Goal: Task Accomplishment & Management: Manage account settings

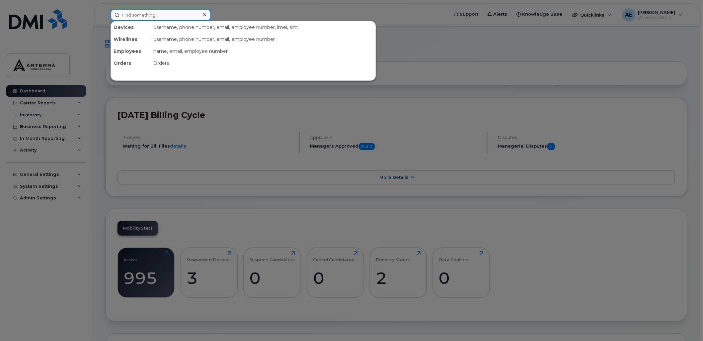
paste input "[PERSON_NAME]"
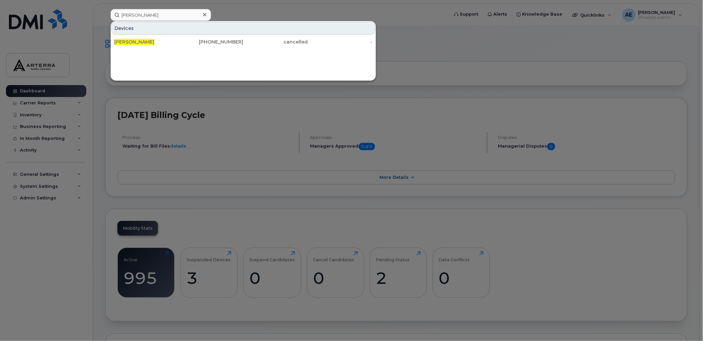
click at [250, 11] on div at bounding box center [351, 170] width 703 height 341
paste input "6049671685"
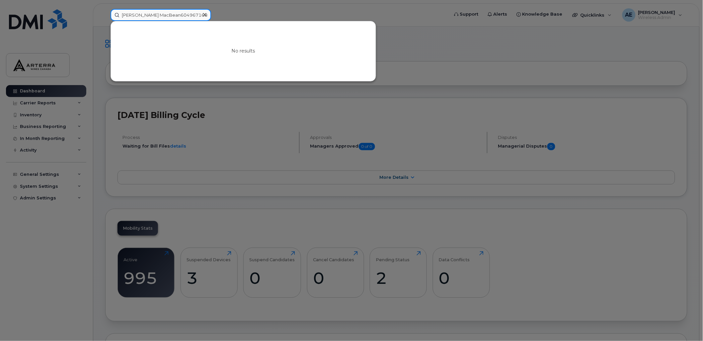
drag, startPoint x: 188, startPoint y: 16, endPoint x: 121, endPoint y: 10, distance: 68.0
click at [121, 10] on input "Ryan MacBean6049671685" at bounding box center [161, 15] width 101 height 12
paste input
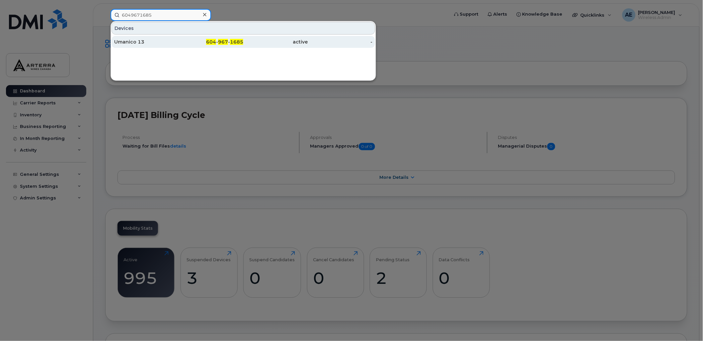
type input "6049671685"
click at [137, 39] on div "Umanico 13" at bounding box center [146, 42] width 65 height 7
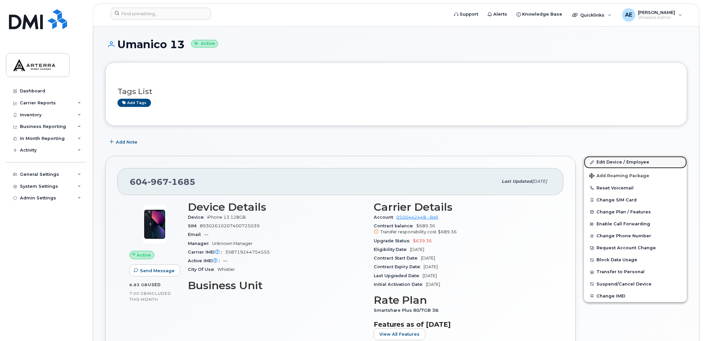
click at [622, 161] on link "Edit Device / Employee" at bounding box center [635, 162] width 103 height 12
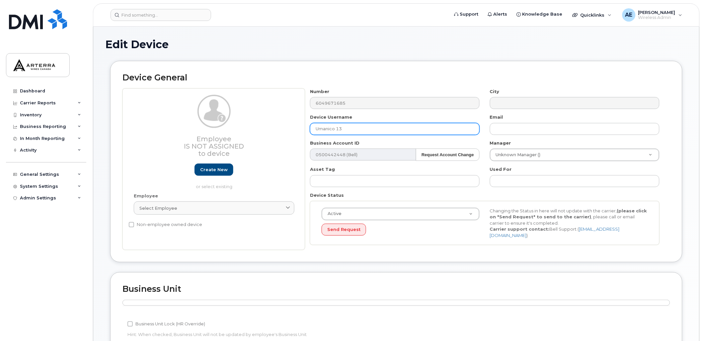
drag, startPoint x: 0, startPoint y: 0, endPoint x: 296, endPoint y: 128, distance: 322.2
click at [296, 128] on div "Employee Is not assigned to device Create new or select existing Employee Selec…" at bounding box center [397, 169] width 548 height 162
click at [388, 125] on input "Umanico 13" at bounding box center [395, 129] width 170 height 12
click at [384, 127] on input "Umanico 13" at bounding box center [395, 129] width 170 height 12
drag, startPoint x: 404, startPoint y: 130, endPoint x: 261, endPoint y: 125, distance: 142.9
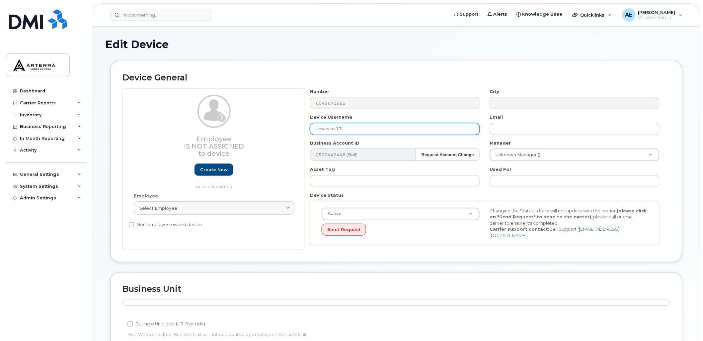
click at [261, 125] on div "Employee Is not assigned to device Create new or select existing Employee Selec…" at bounding box center [397, 169] width 548 height 162
paste input "[PERSON_NAME]"
type input "Ryan MacBean"
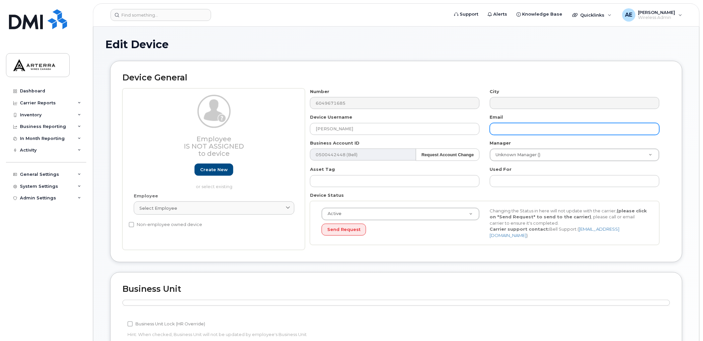
click at [520, 130] on input "text" at bounding box center [575, 129] width 170 height 12
paste input "ryan.macbean@arterracanada.com"
type input "ryan.macbean@arterracanada.com"
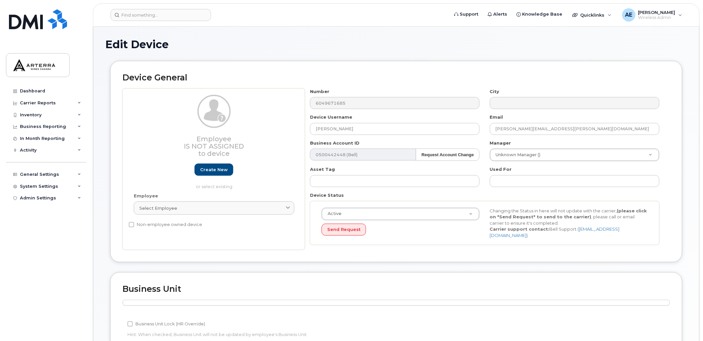
click at [521, 62] on div "Device General Employee Is not assigned to device Create new or select existing…" at bounding box center [396, 161] width 572 height 201
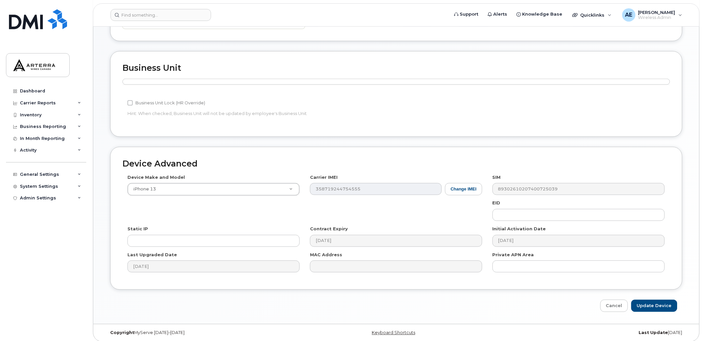
scroll to position [223, 0]
click at [653, 300] on input "Update Device" at bounding box center [655, 304] width 46 height 12
type input "Saving..."
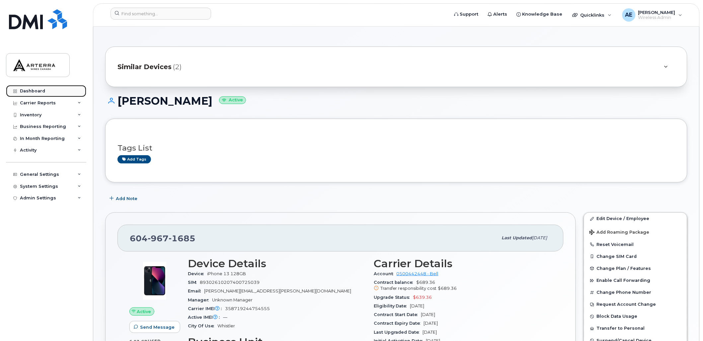
click at [39, 89] on div "Dashboard" at bounding box center [32, 90] width 25 height 5
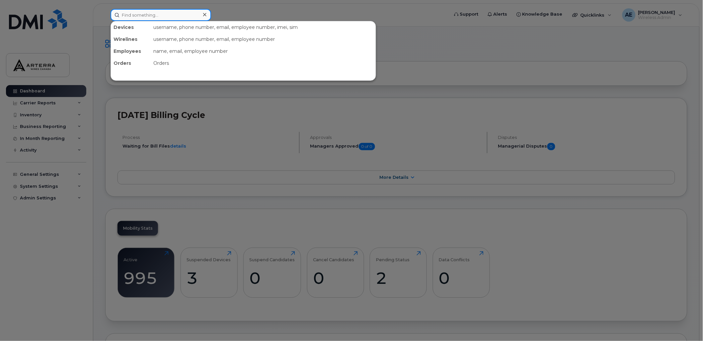
paste input "[PERSON_NAME]"
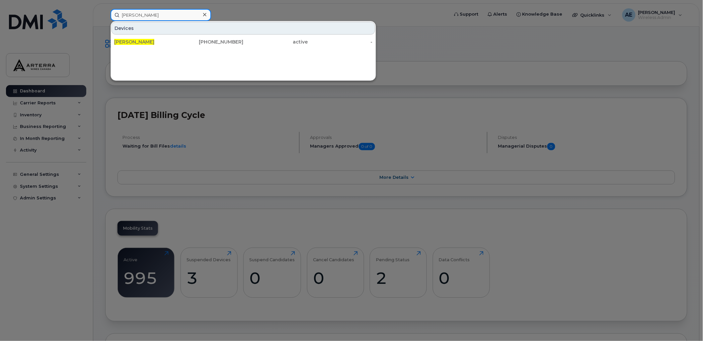
type input "[PERSON_NAME]"
